Goal: Task Accomplishment & Management: Manage account settings

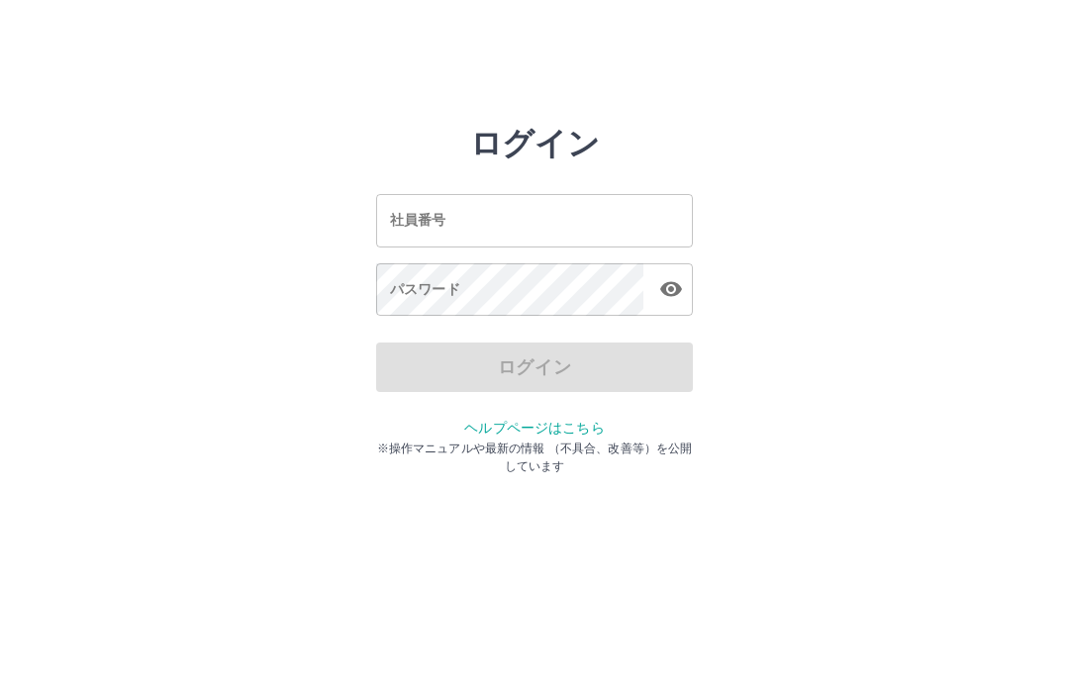
click at [417, 222] on div "社員番号 社員番号" at bounding box center [534, 220] width 317 height 52
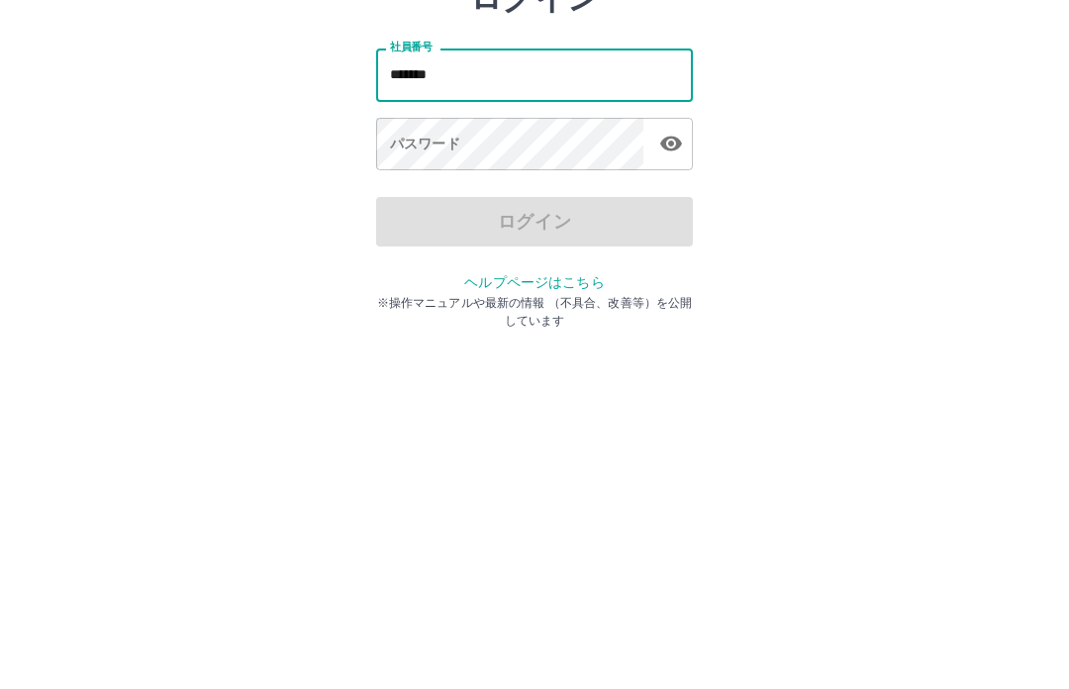
type input "*******"
click at [405, 263] on div "パスワード パスワード" at bounding box center [534, 290] width 317 height 55
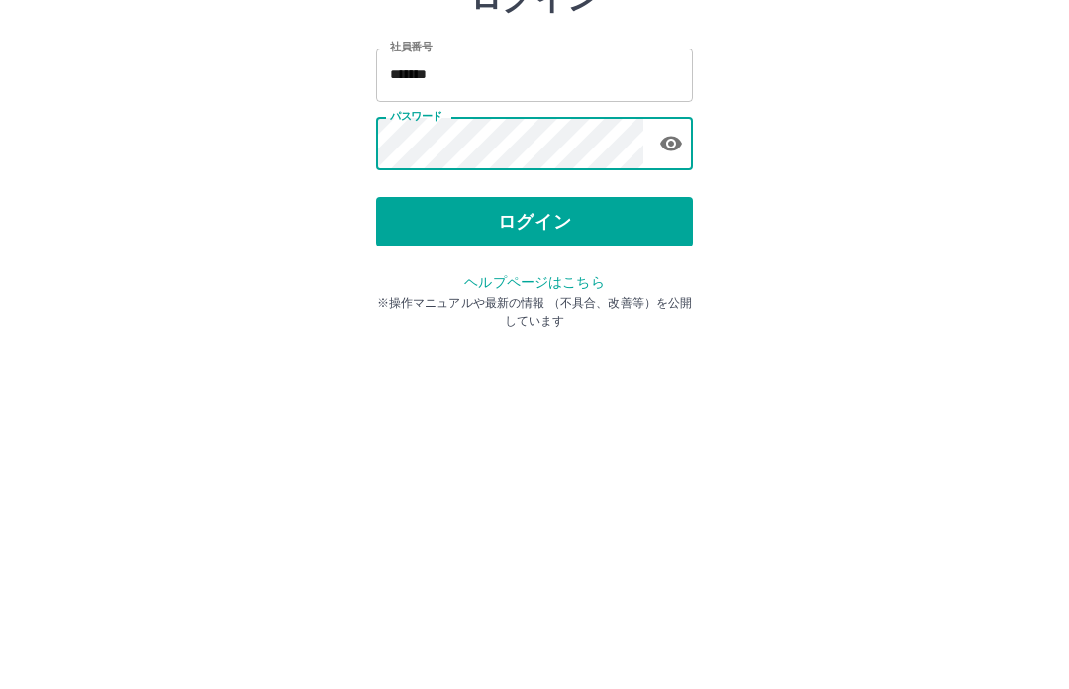
click at [562, 343] on button "ログイン" at bounding box center [534, 368] width 317 height 50
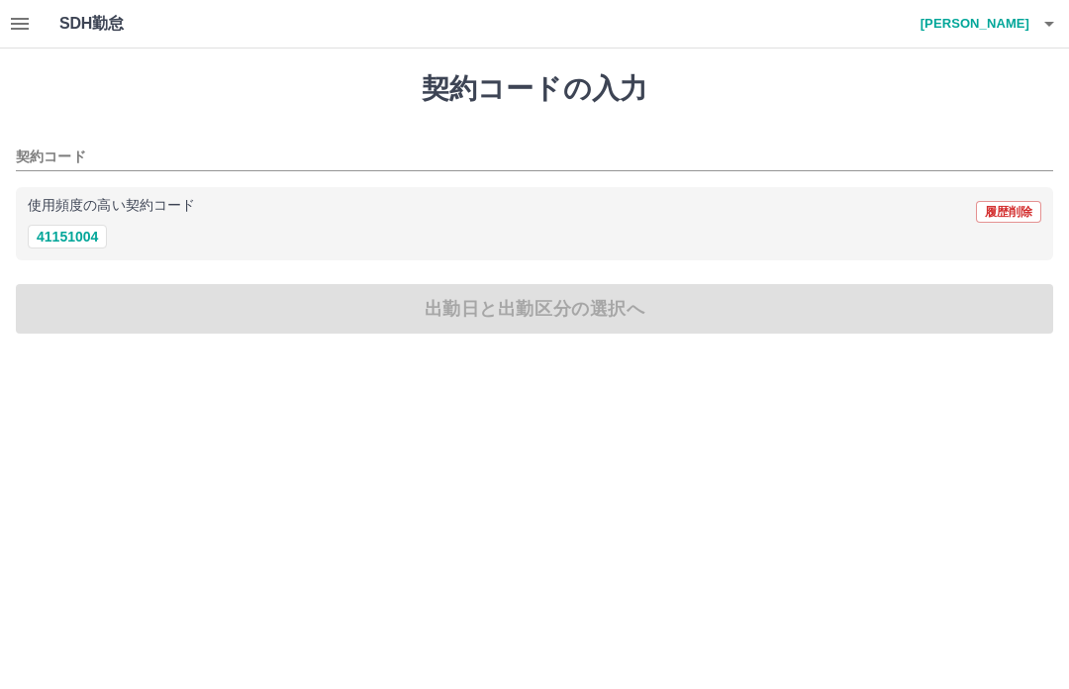
click at [34, 19] on button "button" at bounding box center [20, 24] width 40 height 48
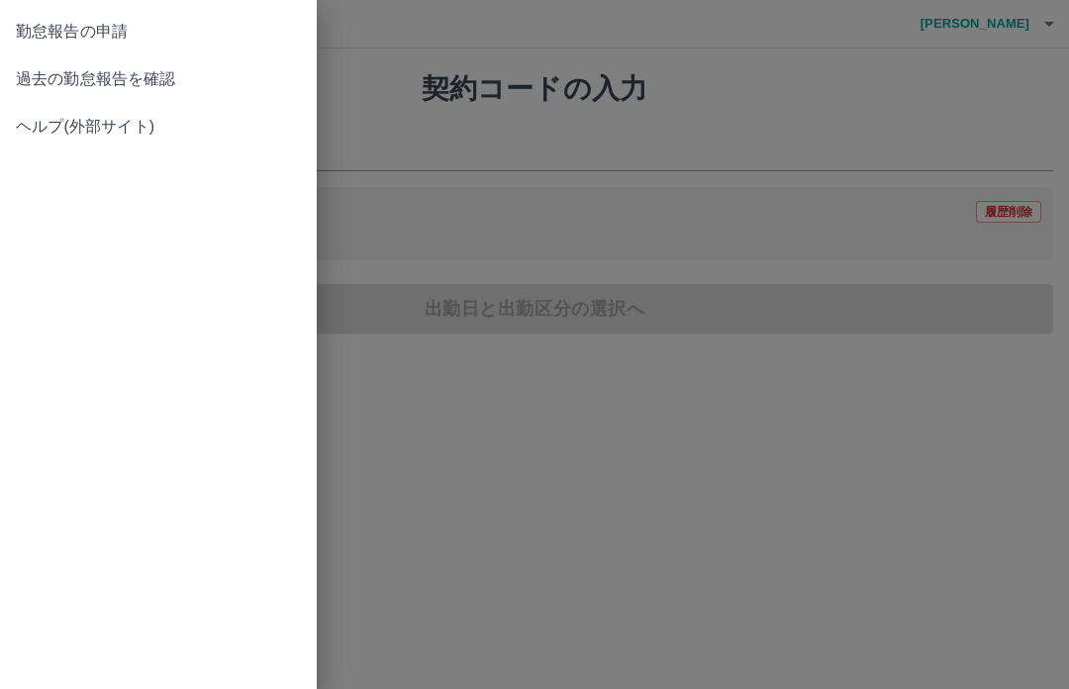
click at [164, 75] on span "過去の勤怠報告を確認" at bounding box center [158, 79] width 285 height 24
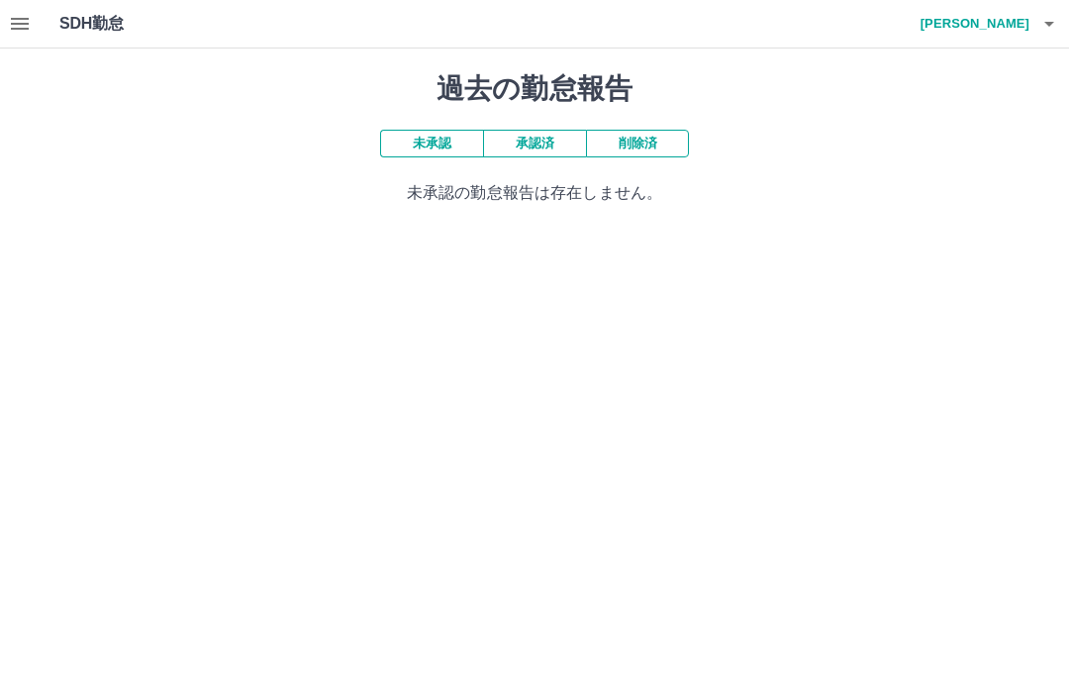
click at [545, 142] on button "承認済" at bounding box center [534, 144] width 103 height 28
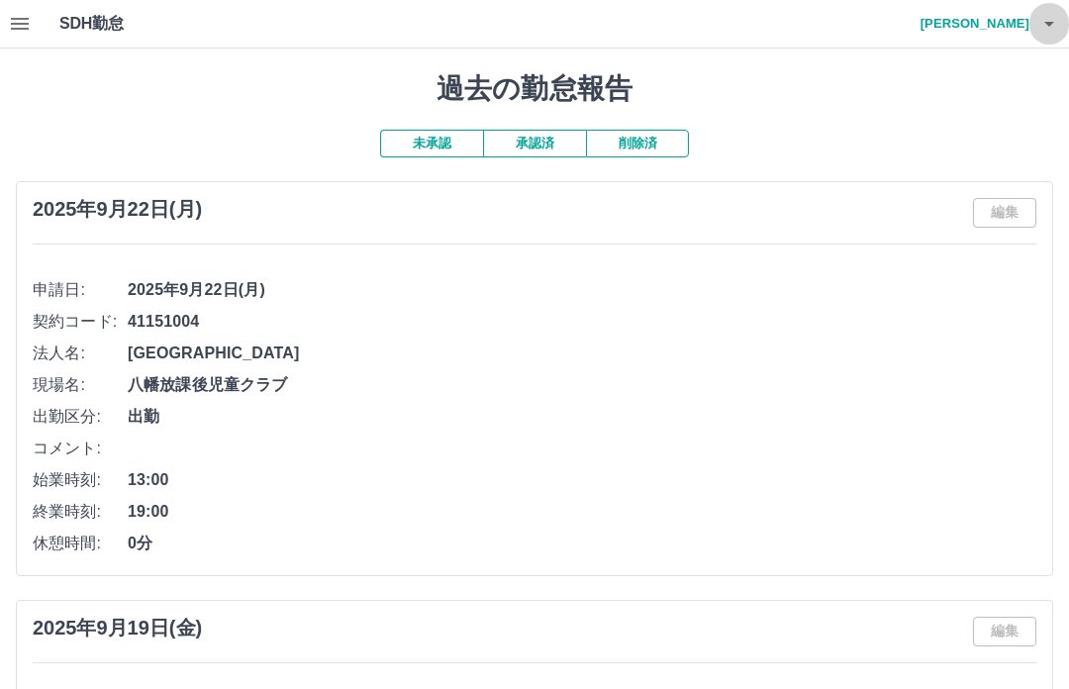
click at [1054, 24] on icon "button" at bounding box center [1050, 24] width 24 height 24
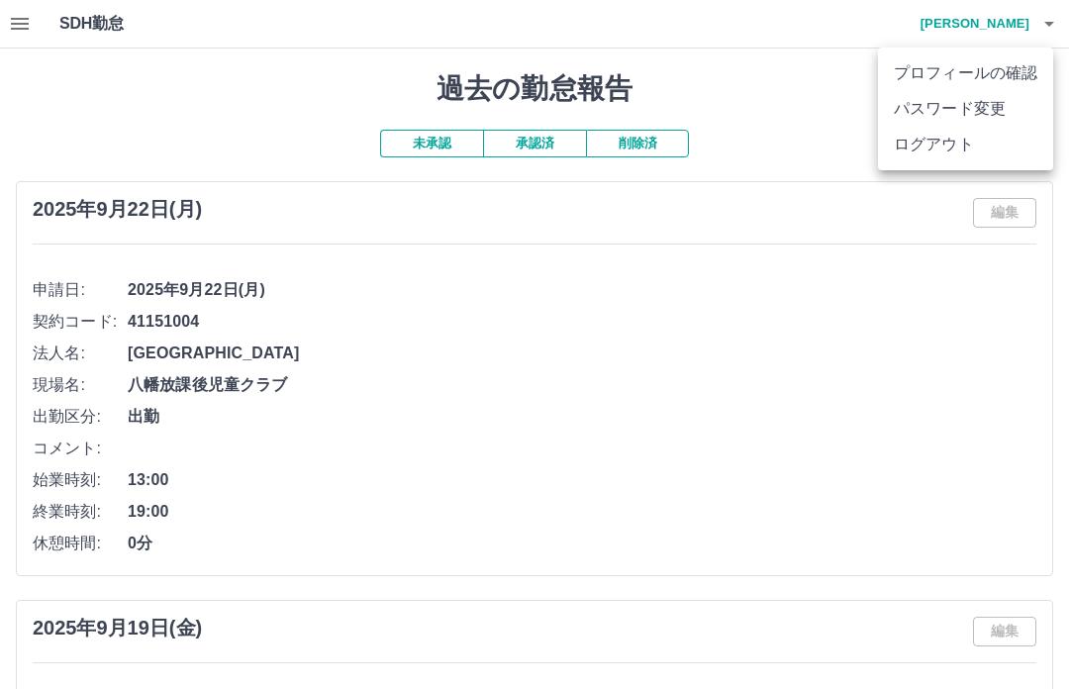
click at [941, 287] on div at bounding box center [534, 344] width 1069 height 689
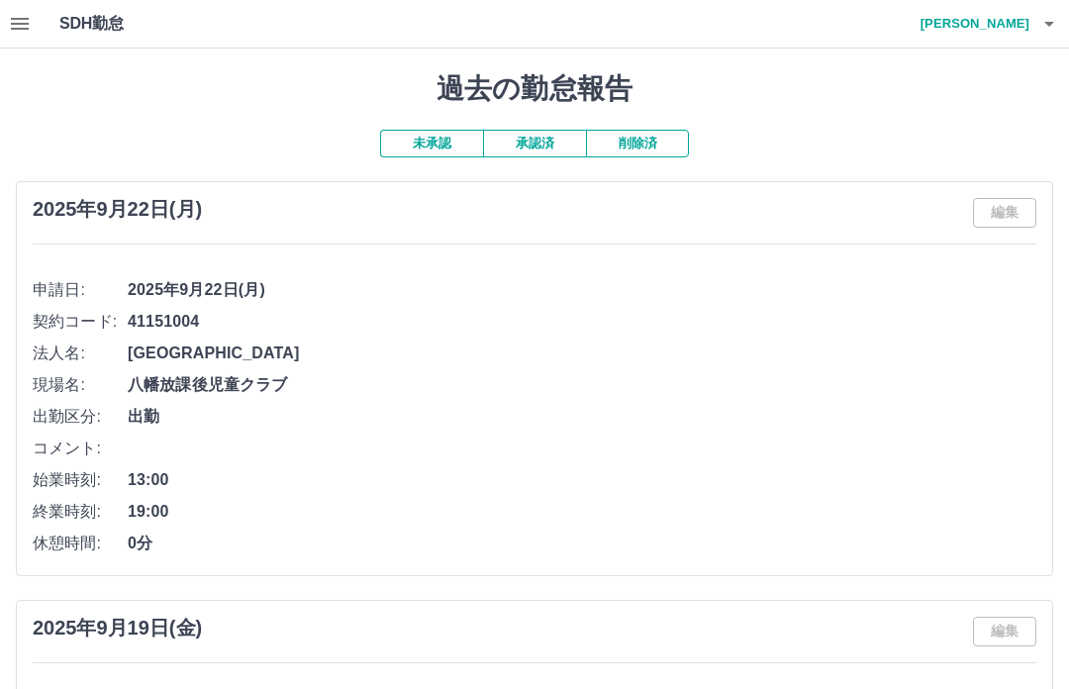
click at [1055, 26] on icon "button" at bounding box center [1050, 24] width 24 height 24
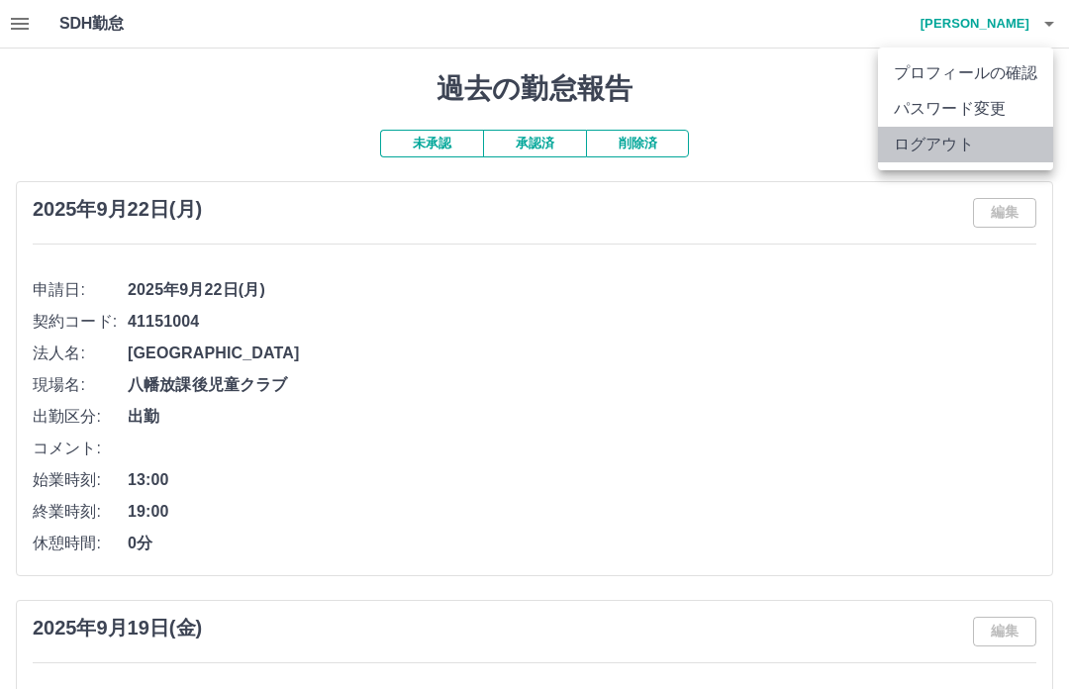
click at [946, 149] on li "ログアウト" at bounding box center [965, 145] width 175 height 36
